Goal: Information Seeking & Learning: Learn about a topic

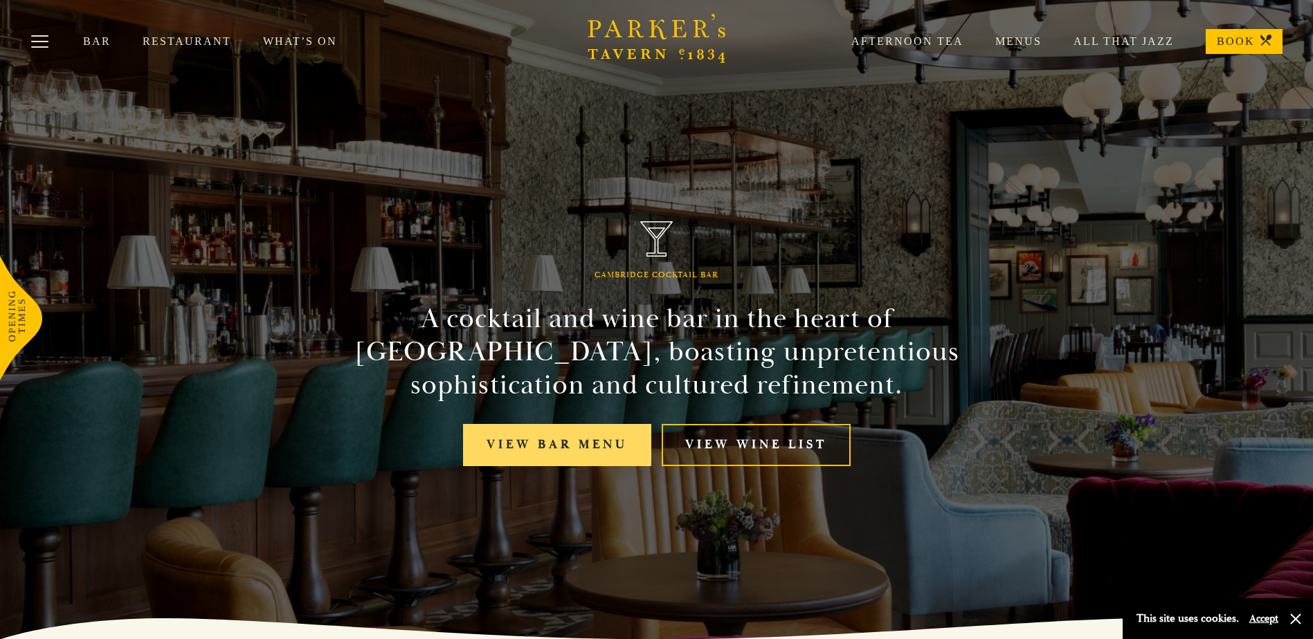
click at [573, 446] on link "View bar menu" at bounding box center [557, 445] width 188 height 42
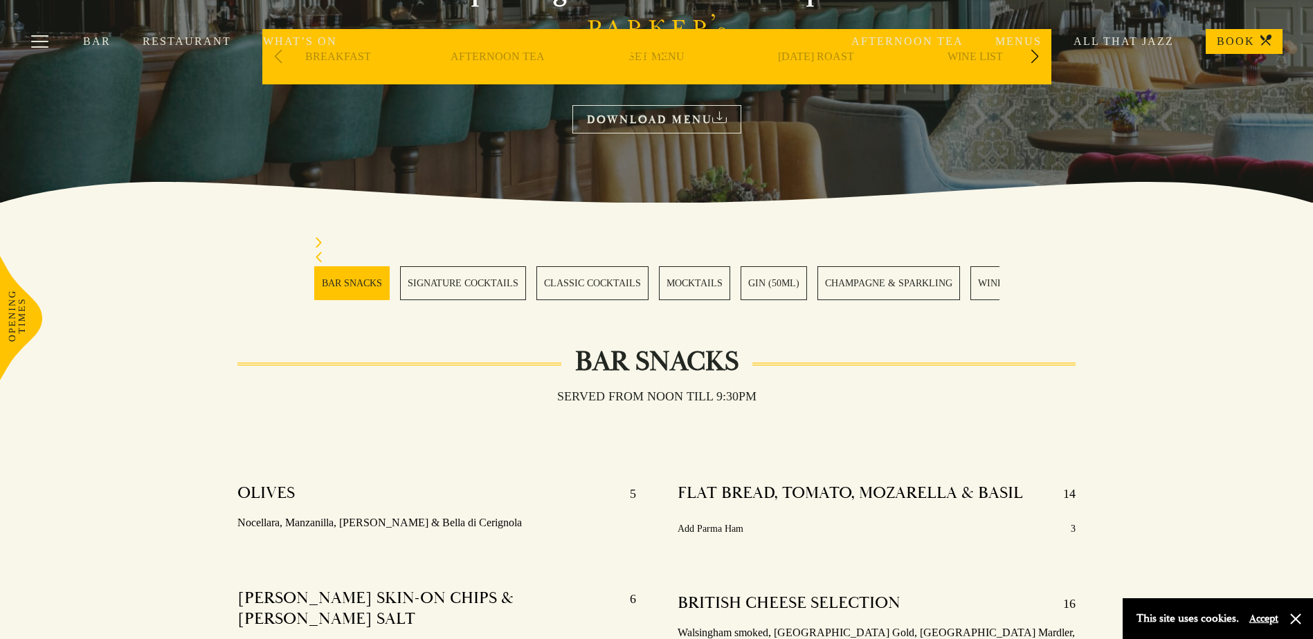
scroll to position [415, 0]
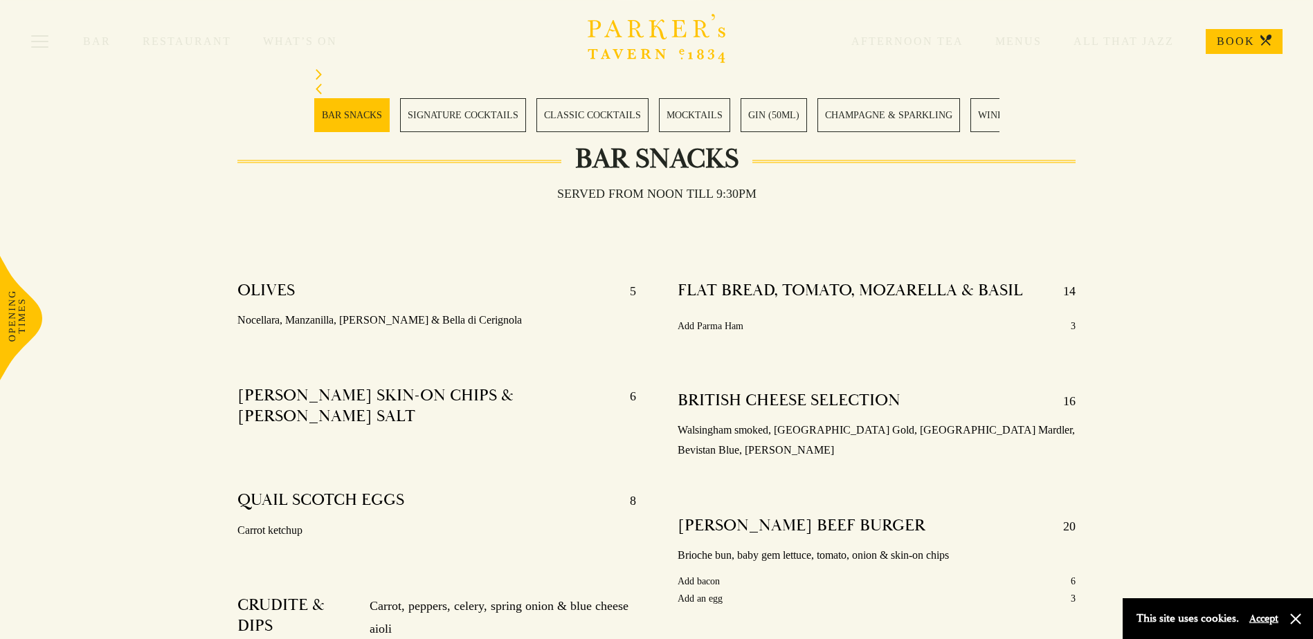
click at [347, 103] on link "BAR SNACKS" at bounding box center [351, 115] width 75 height 34
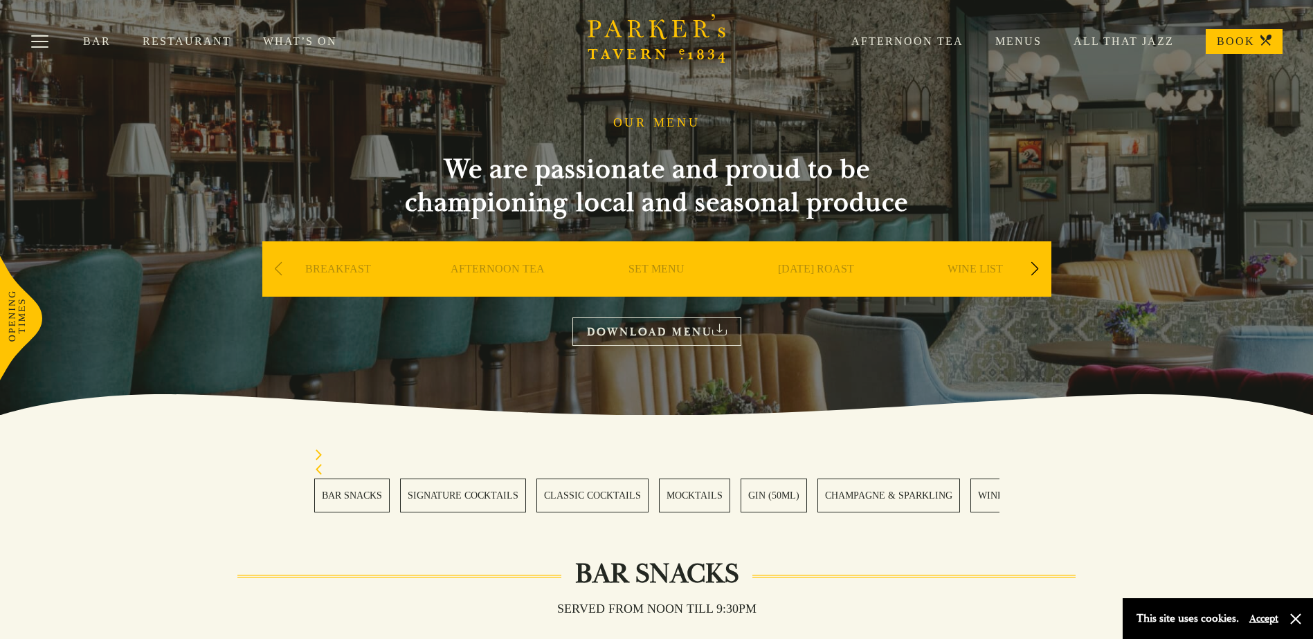
click at [668, 271] on link "SET MENU" at bounding box center [656, 289] width 56 height 55
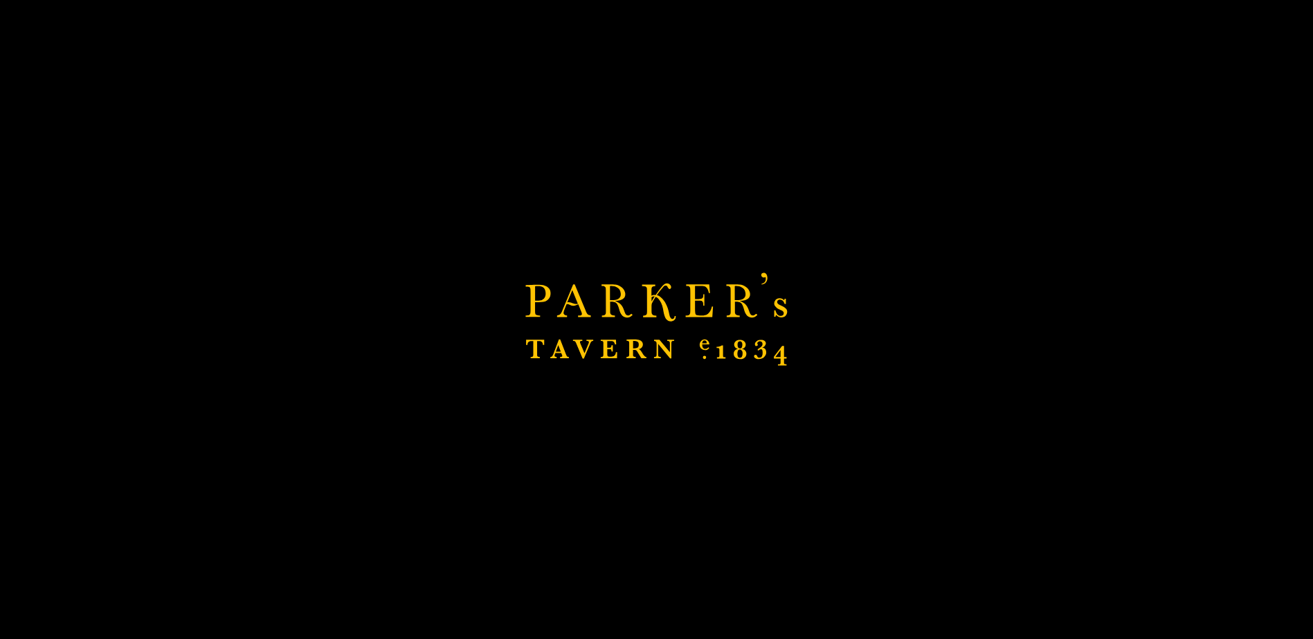
scroll to position [63, 0]
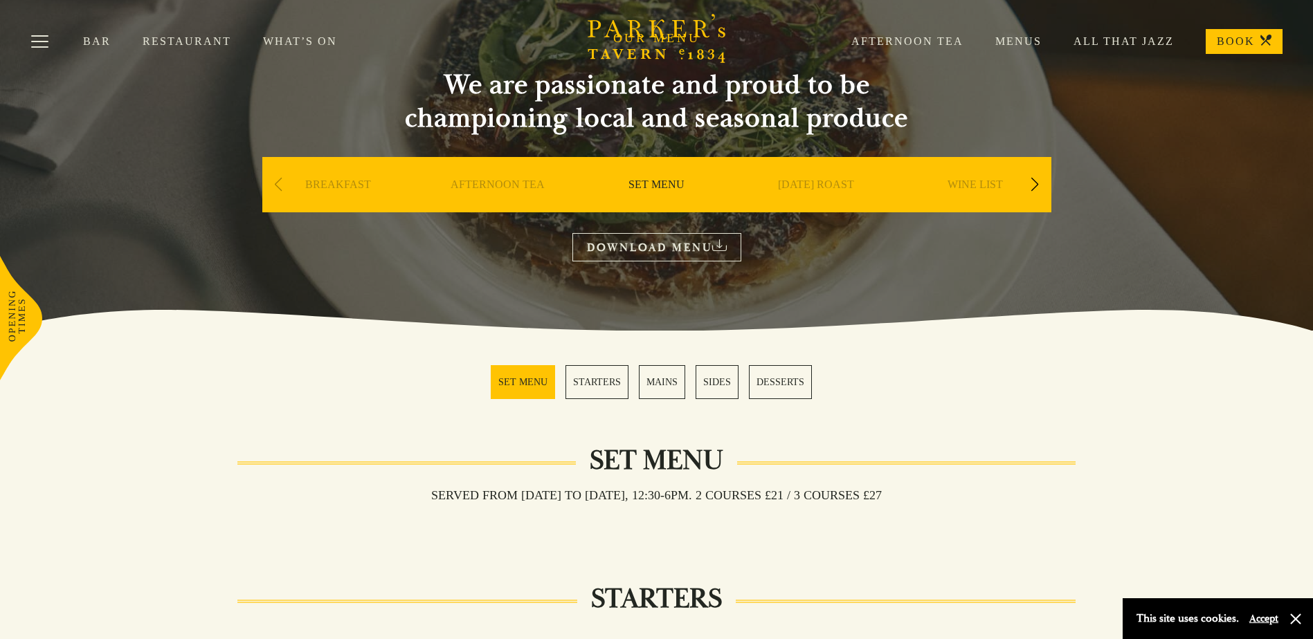
scroll to position [83, 0]
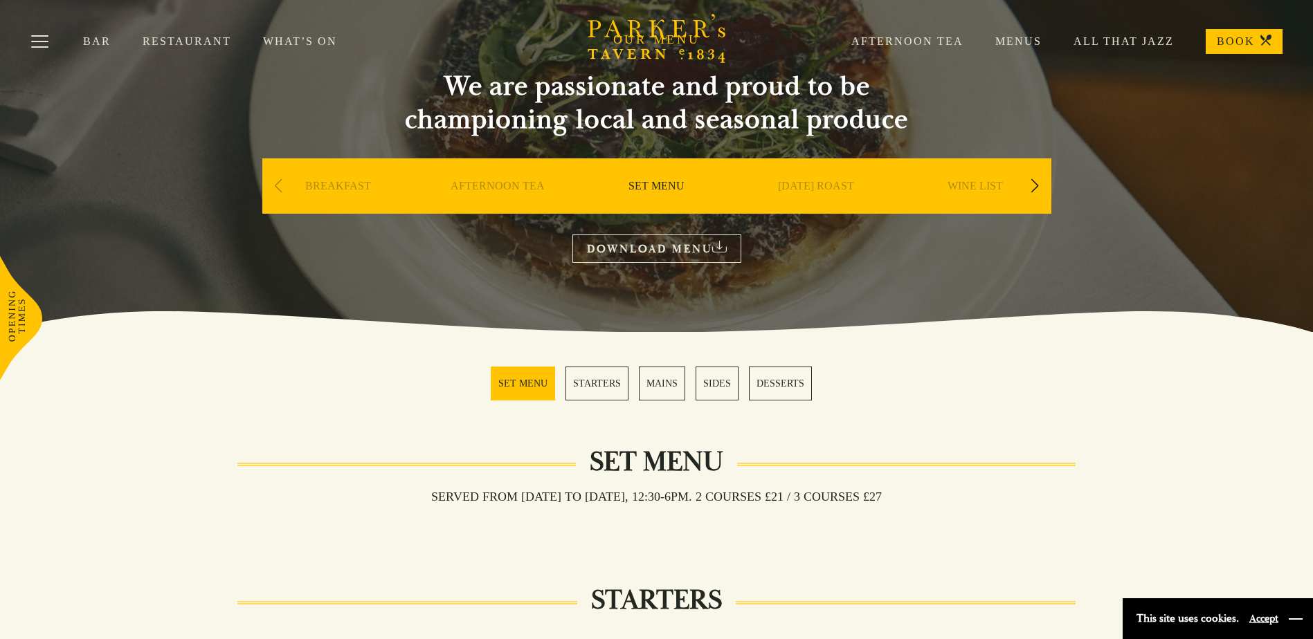
click at [1295, 617] on button "button" at bounding box center [1296, 619] width 14 height 14
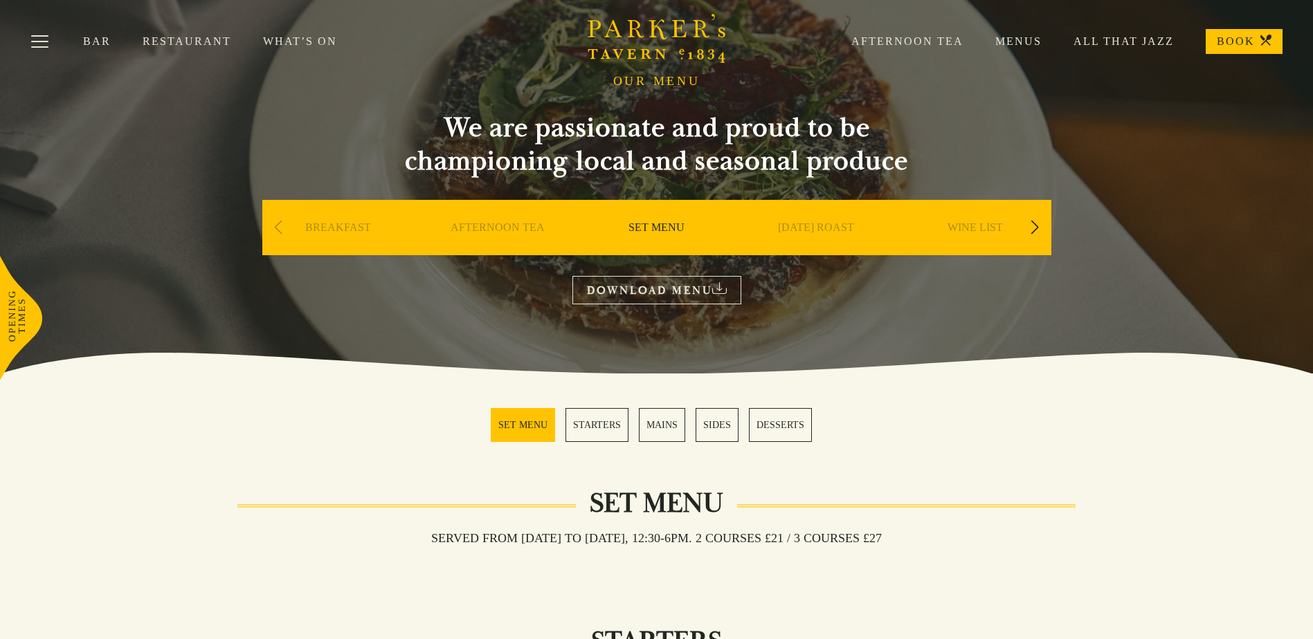
scroll to position [0, 0]
